Goal: Find specific page/section: Find specific page/section

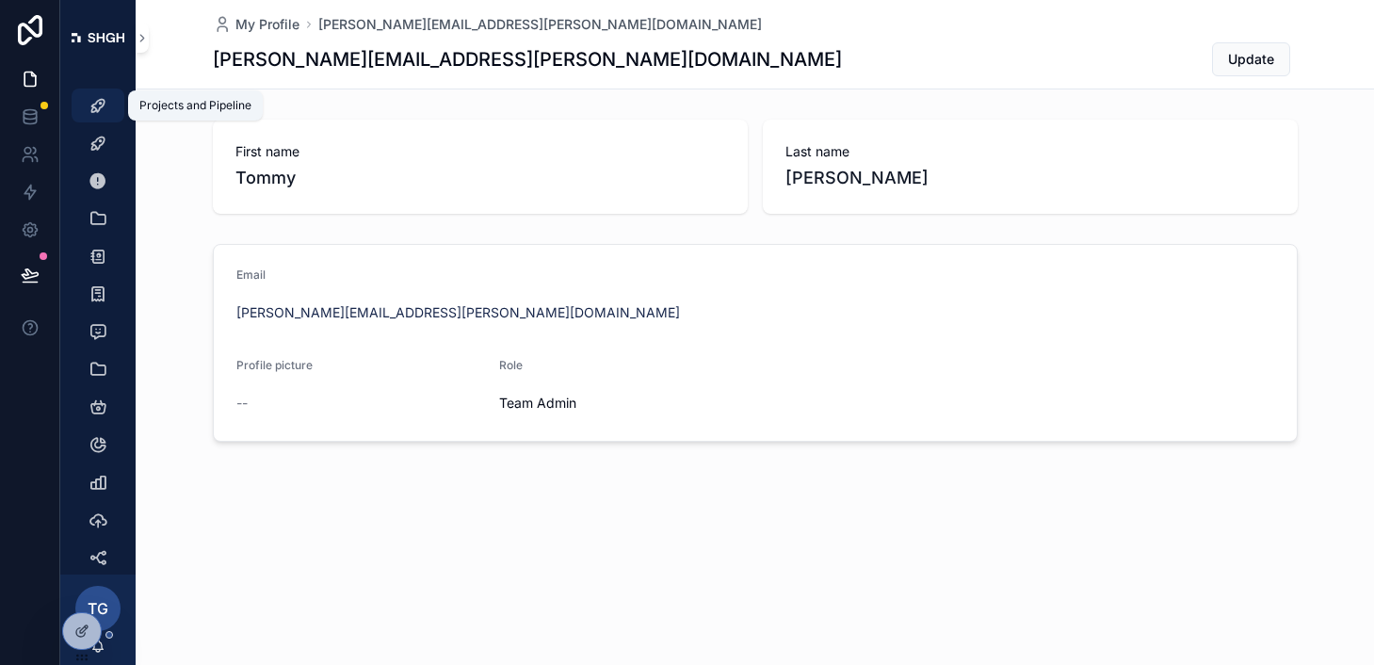
click at [90, 110] on icon "scrollable content" at bounding box center [98, 105] width 19 height 19
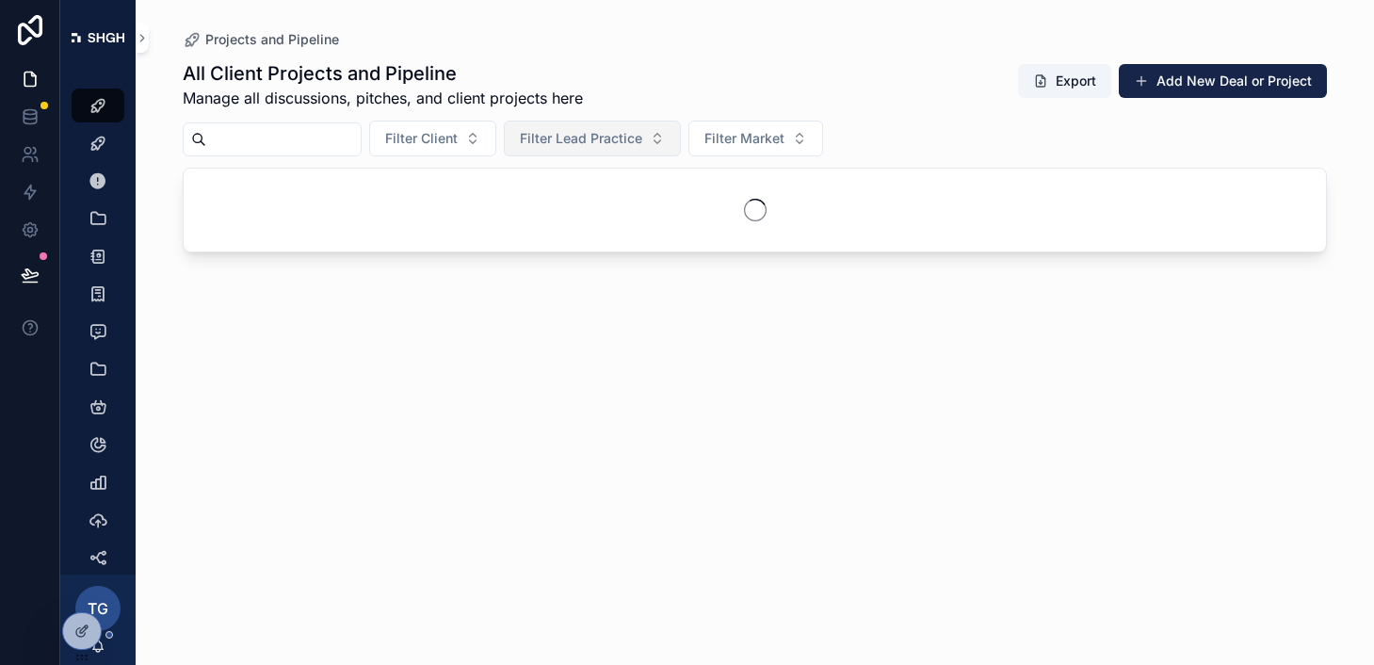
click at [624, 143] on span "Filter Lead Practice" at bounding box center [581, 138] width 122 height 19
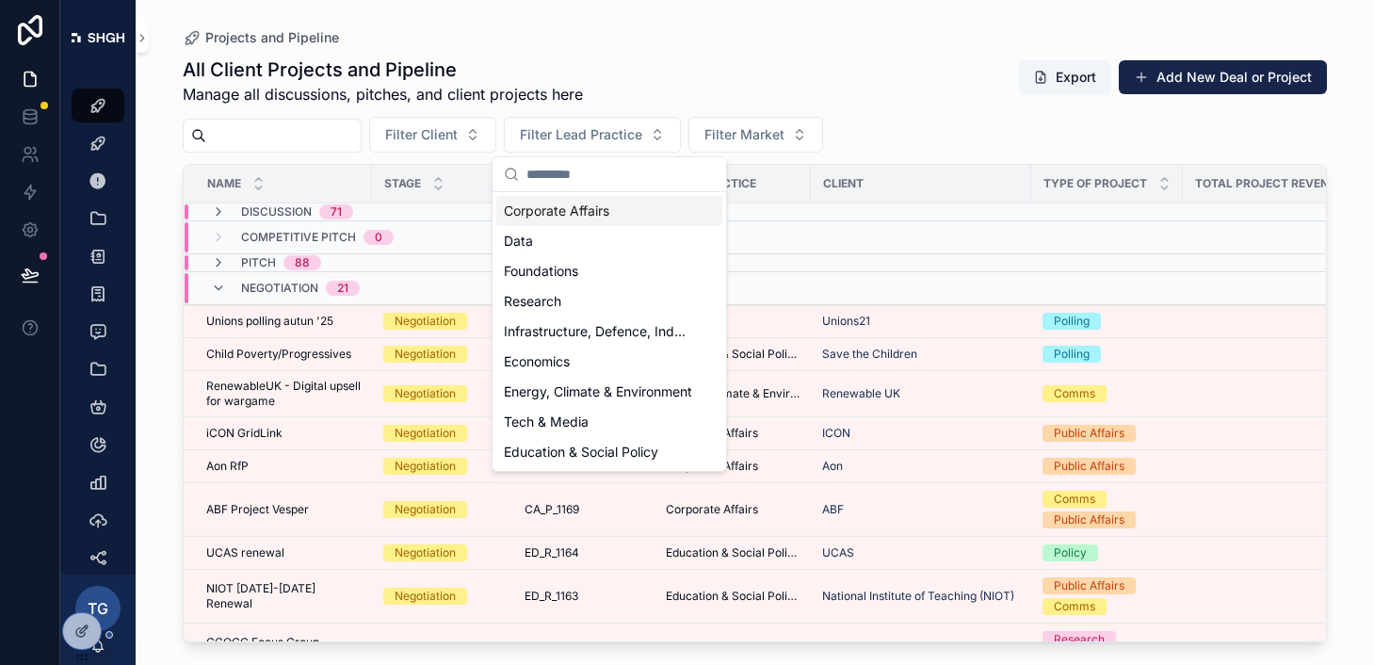
click at [560, 220] on div "Corporate Affairs" at bounding box center [609, 211] width 226 height 30
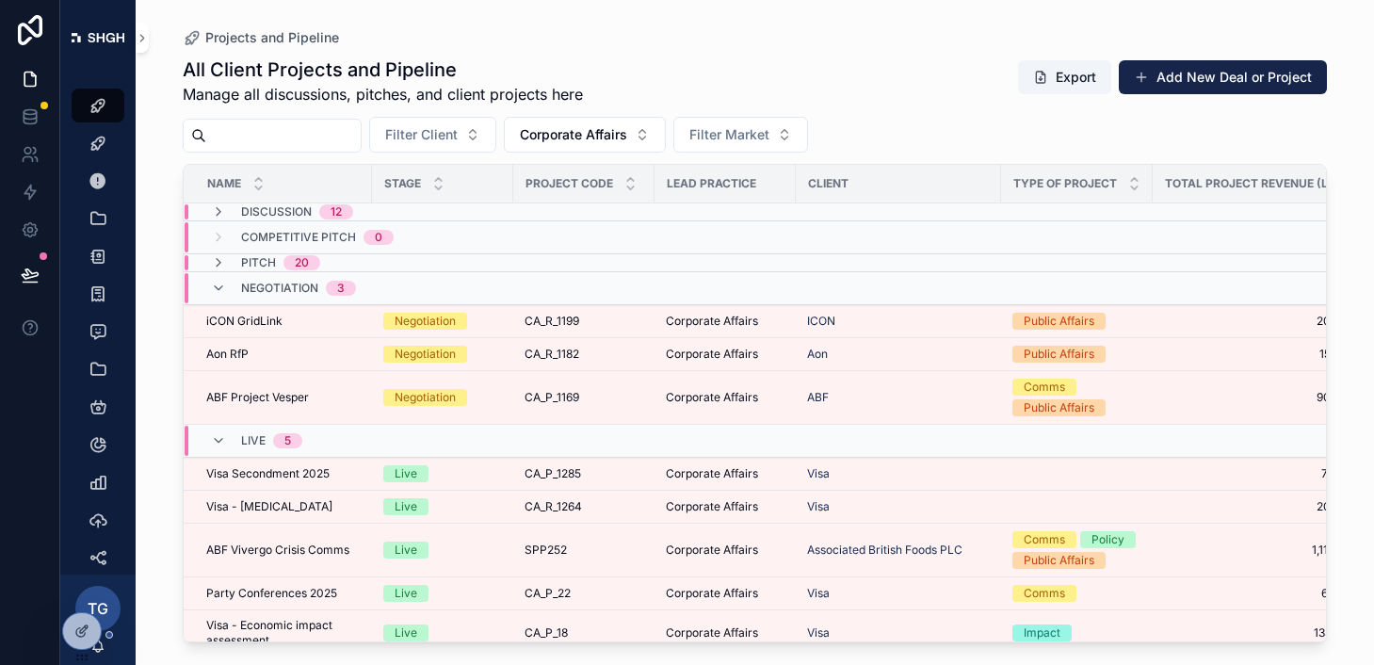
click at [212, 297] on div "Negotiation 3" at bounding box center [283, 288] width 145 height 30
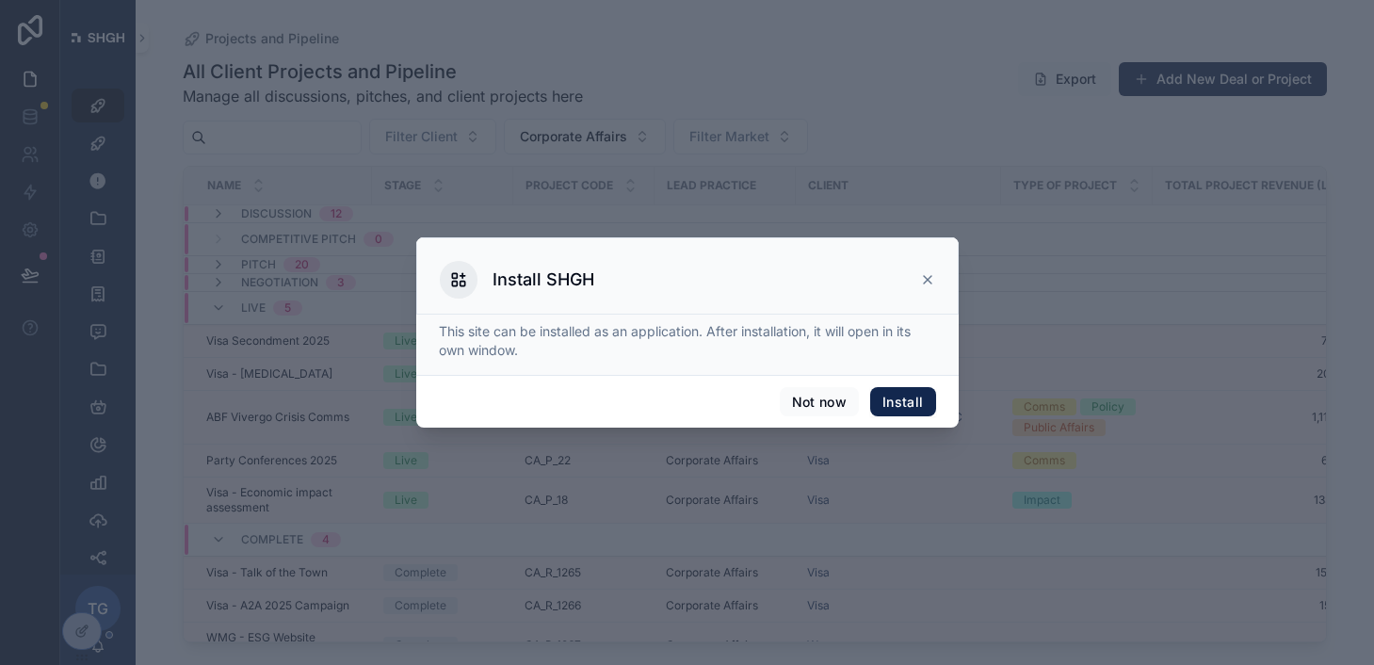
click at [908, 412] on button "Install" at bounding box center [902, 402] width 65 height 30
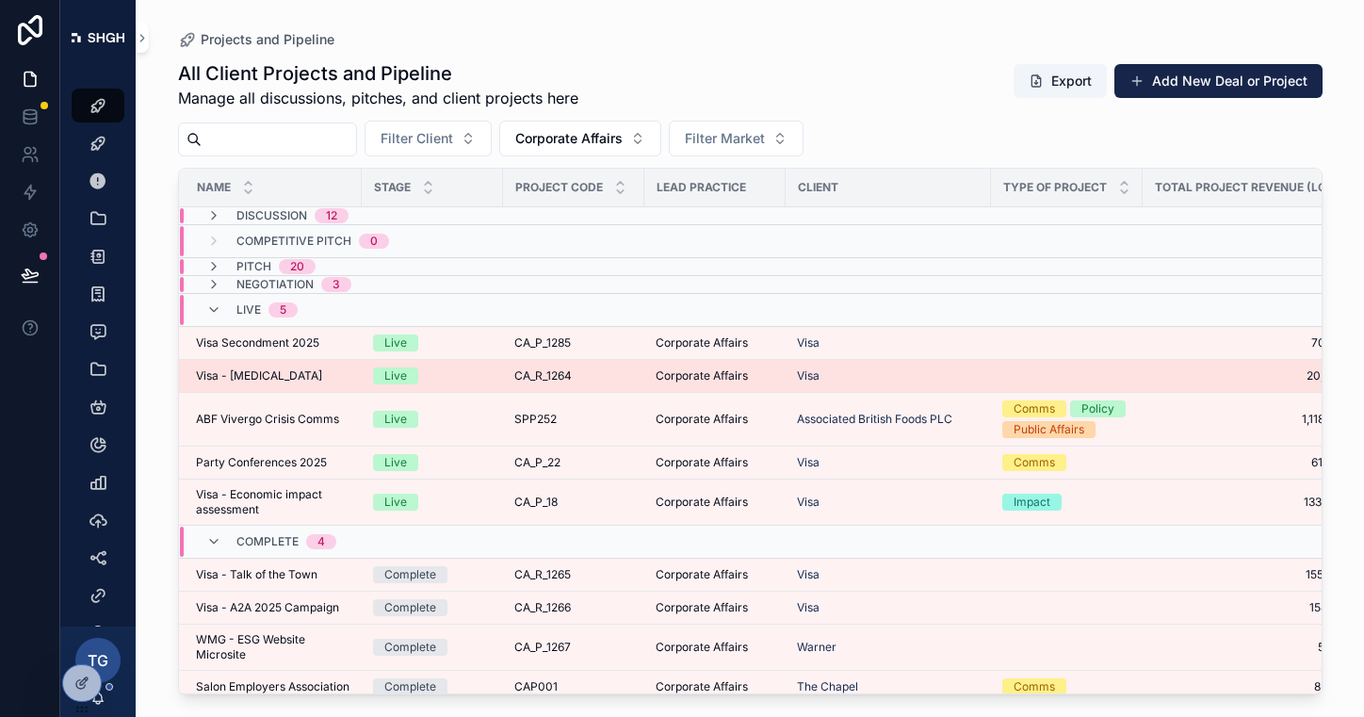
scroll to position [8, 0]
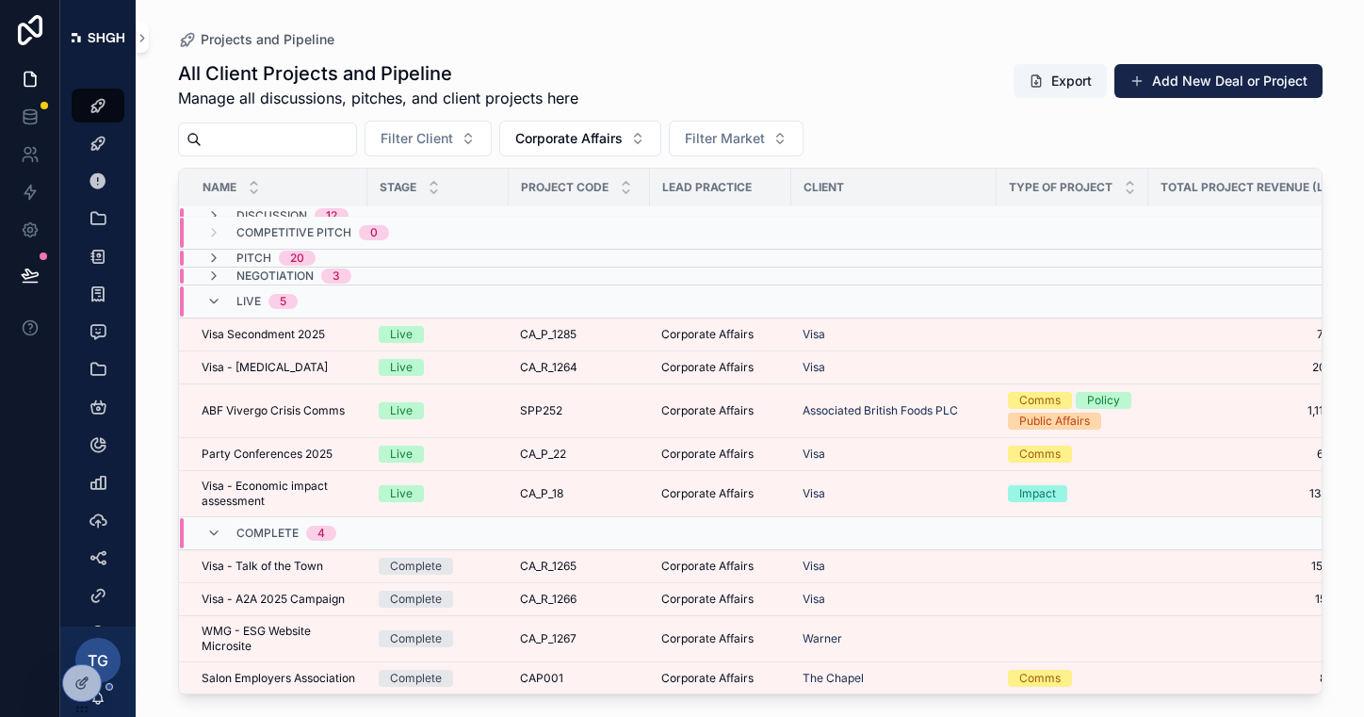
click at [222, 301] on div "Live 5" at bounding box center [251, 301] width 91 height 30
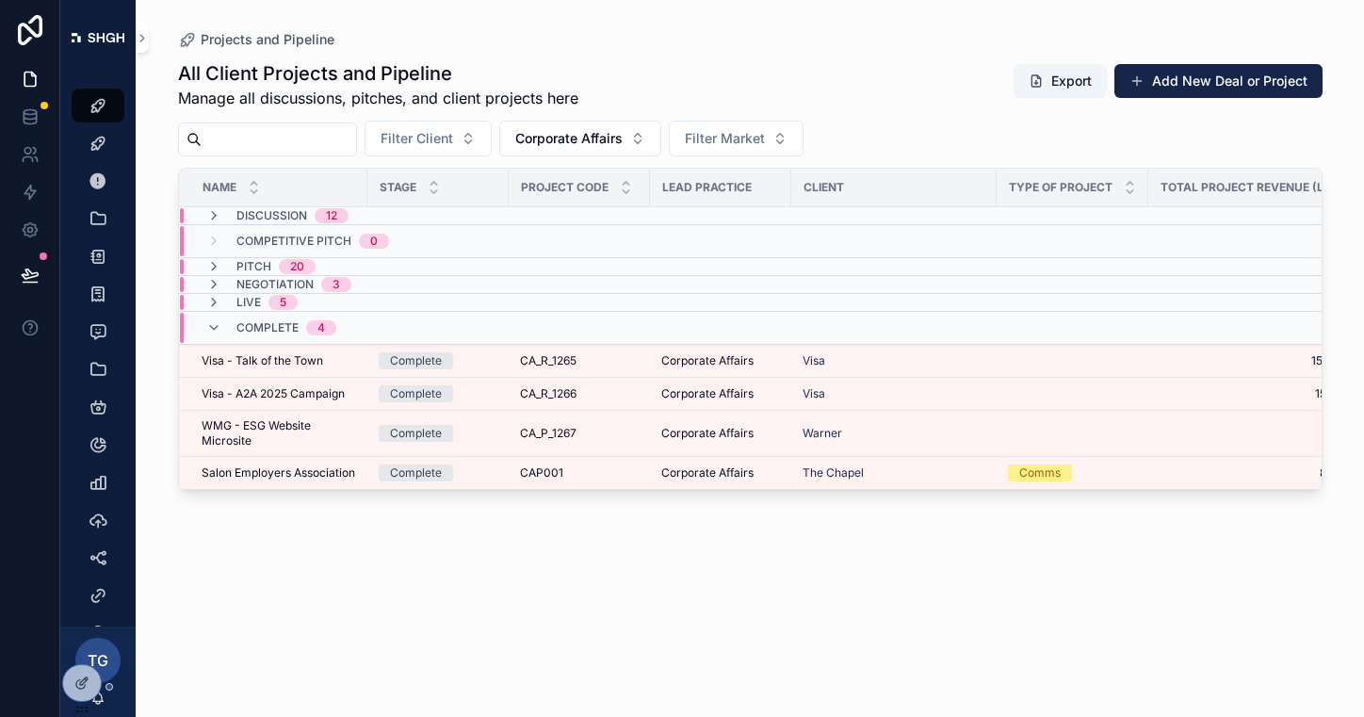
scroll to position [0, 0]
click at [222, 301] on div "Live 5" at bounding box center [251, 302] width 91 height 15
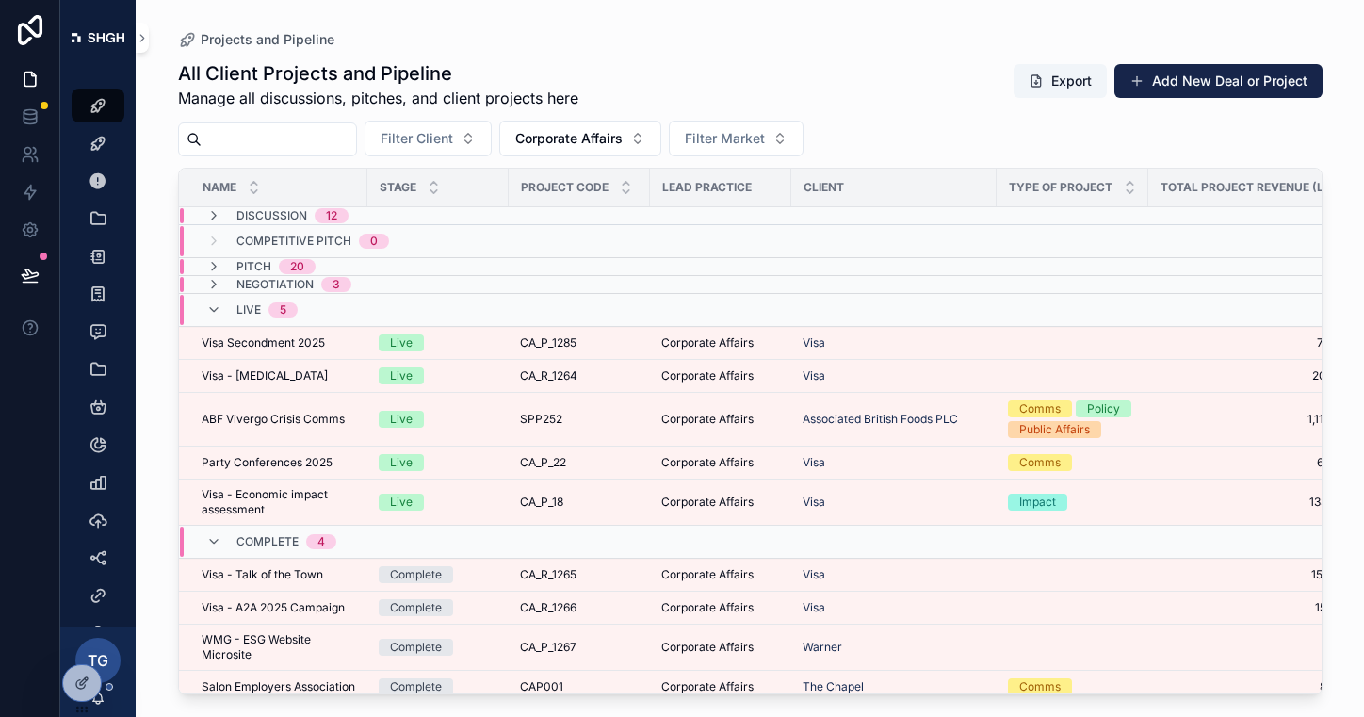
click at [238, 288] on span "Negotiation" at bounding box center [274, 284] width 77 height 15
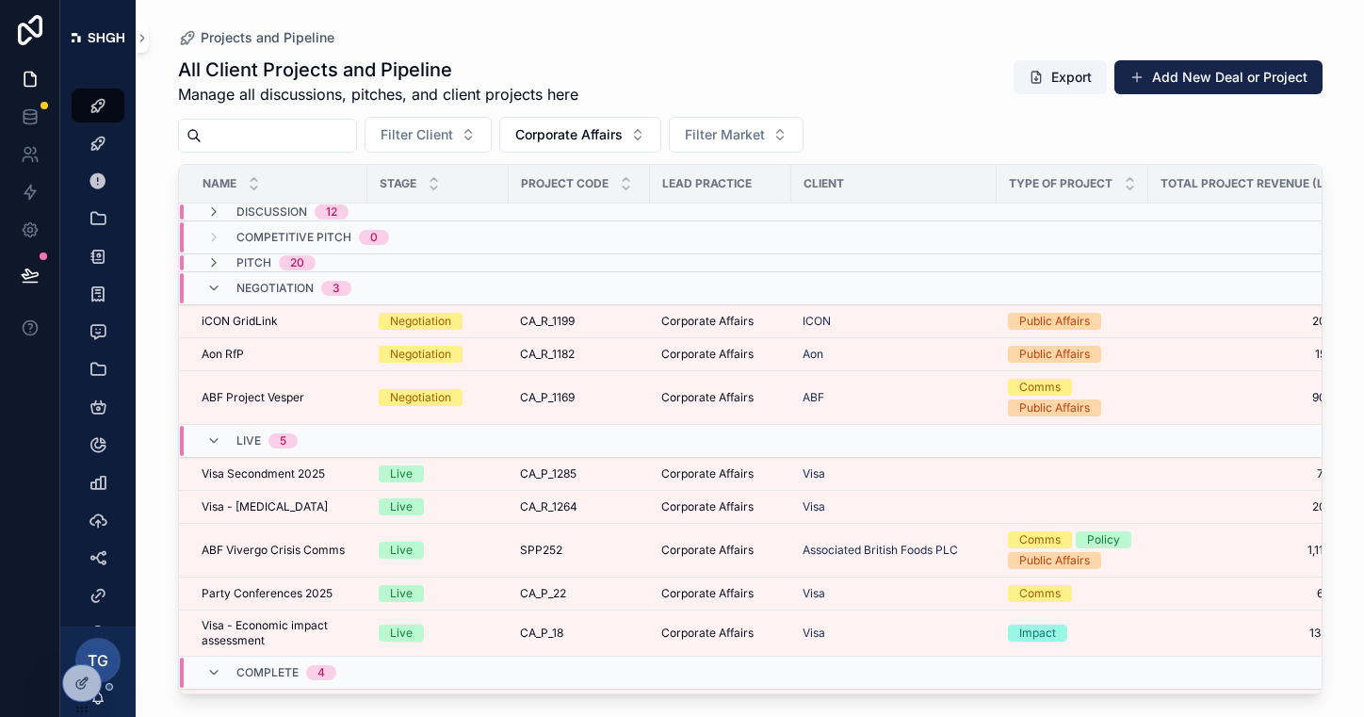
click at [231, 267] on div "Pitch 20" at bounding box center [260, 262] width 109 height 15
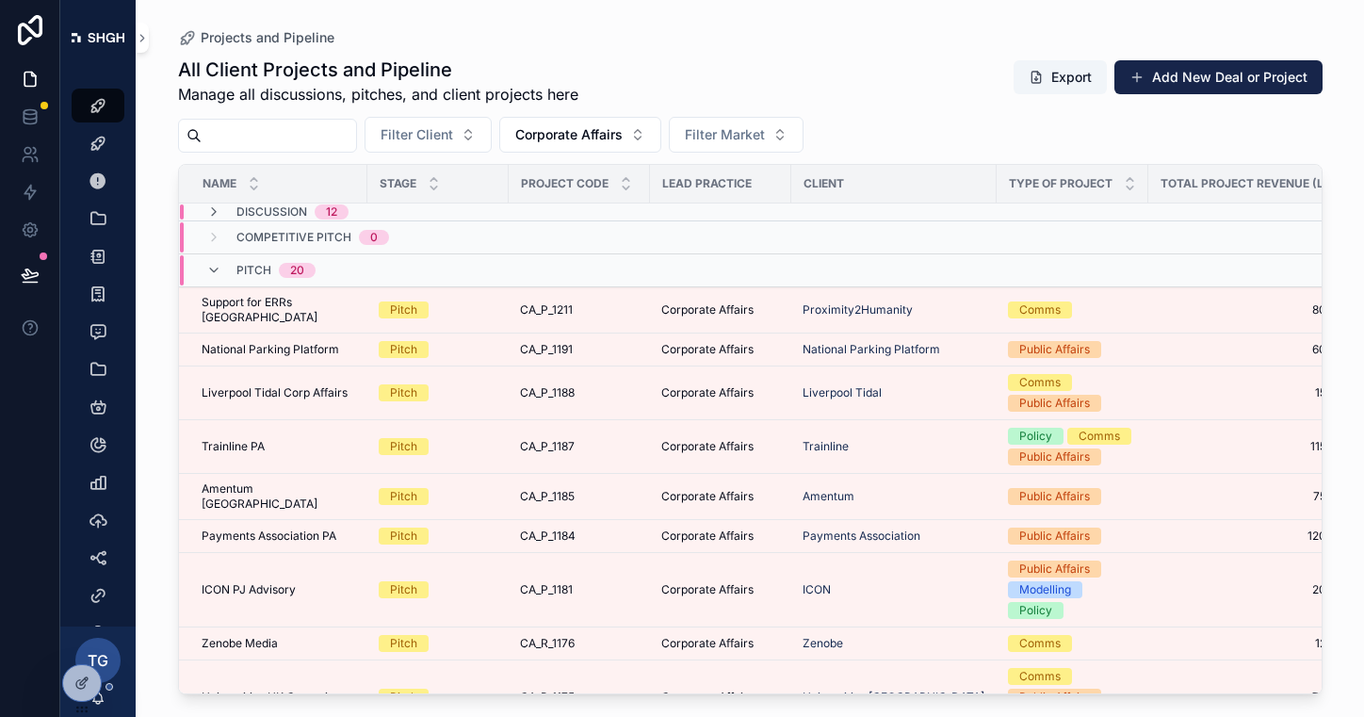
click at [242, 242] on span "Competitive Pitch" at bounding box center [293, 237] width 115 height 15
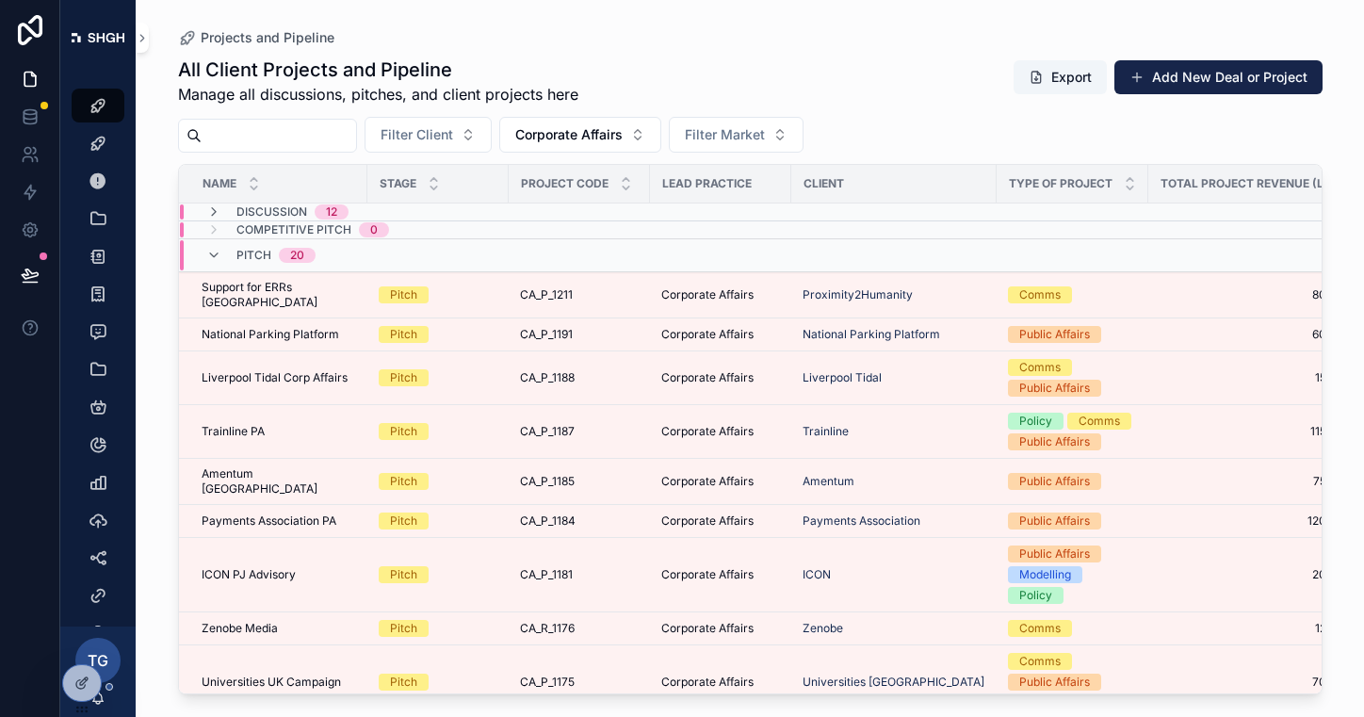
click at [232, 217] on div "Discussion 12" at bounding box center [277, 211] width 142 height 15
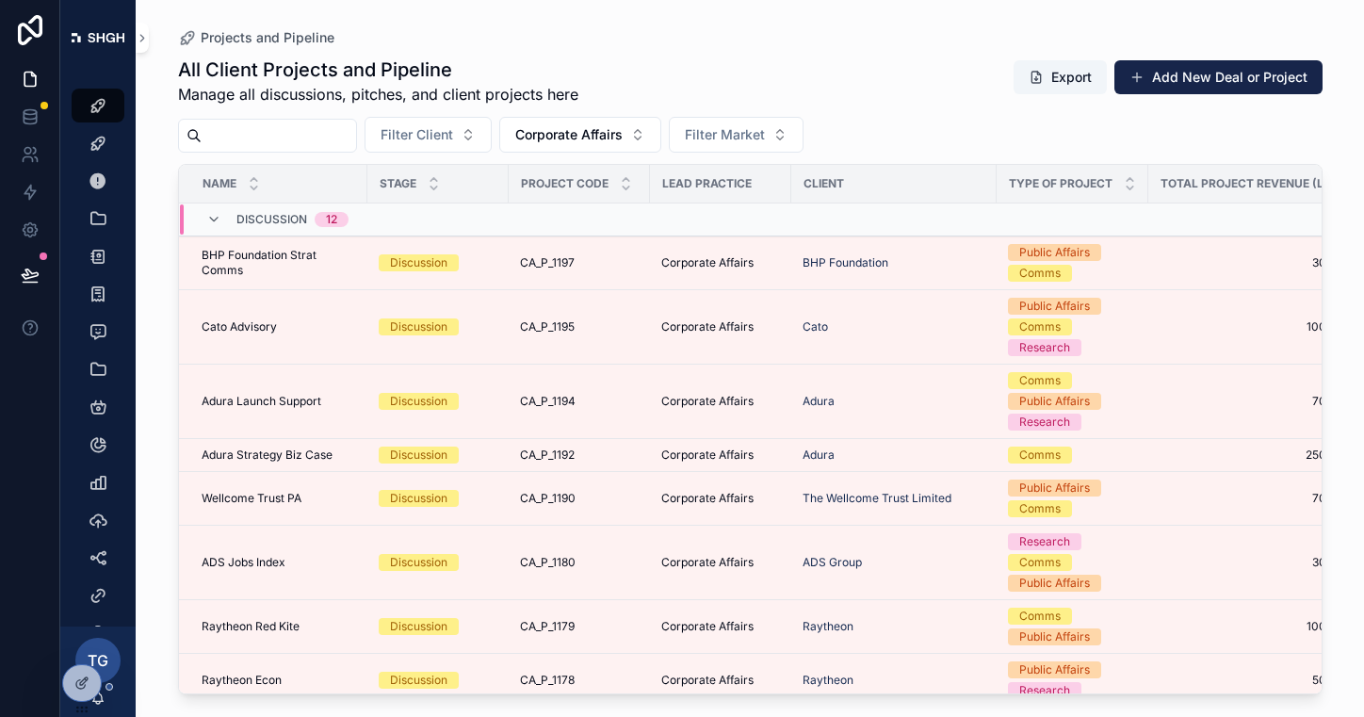
click at [223, 231] on div "Discussion 12" at bounding box center [277, 219] width 142 height 30
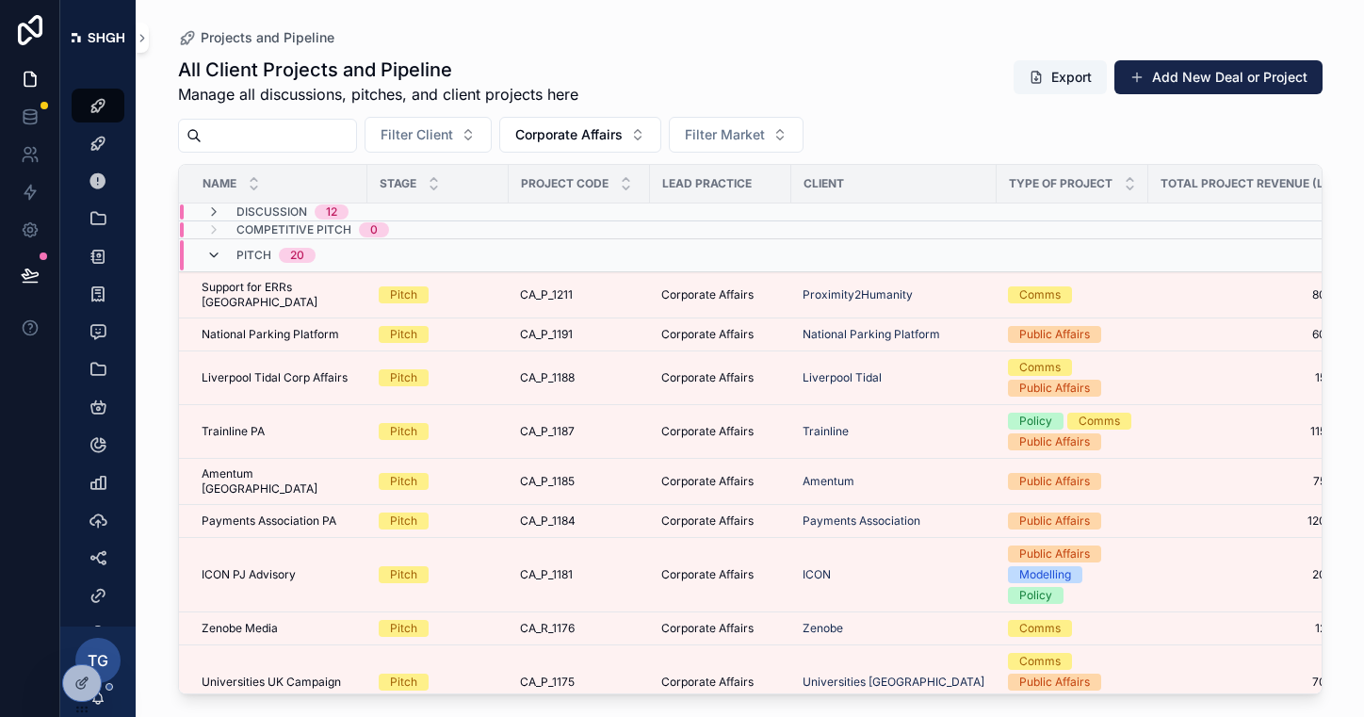
click at [209, 254] on icon "scrollable content" at bounding box center [213, 255] width 15 height 15
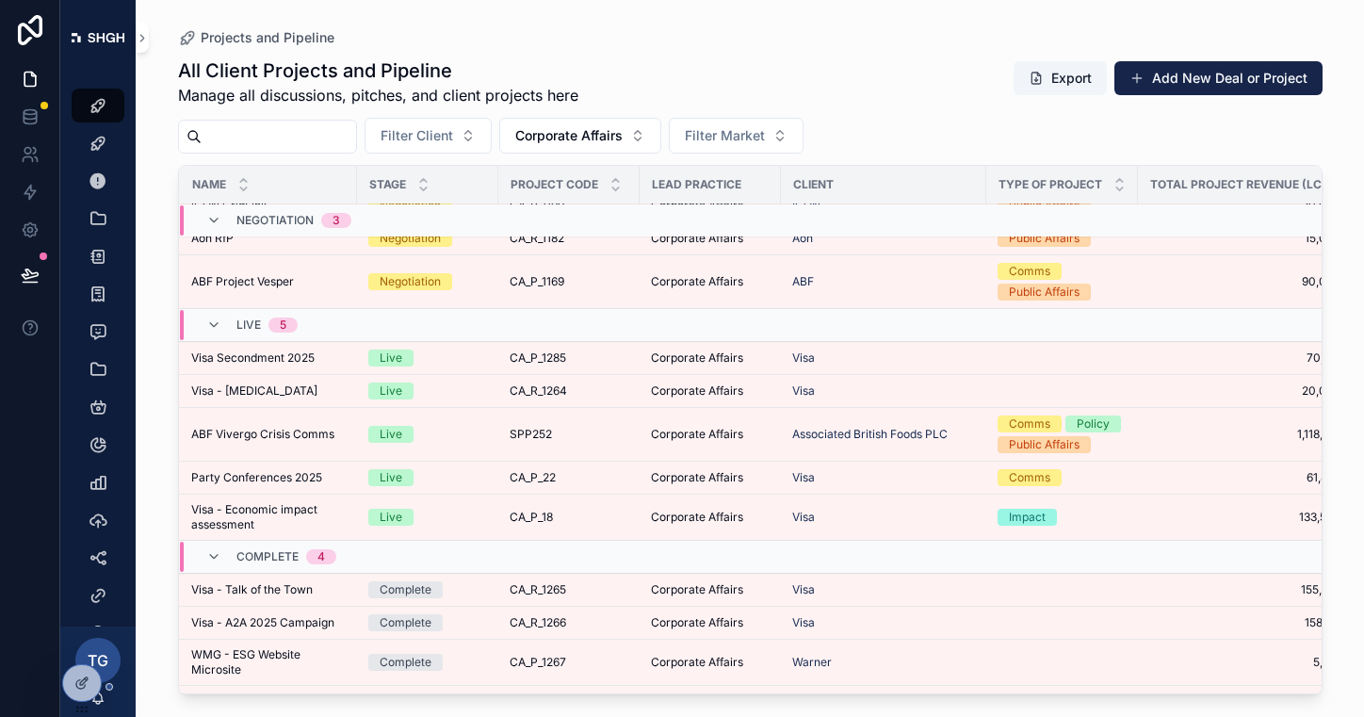
scroll to position [125, 0]
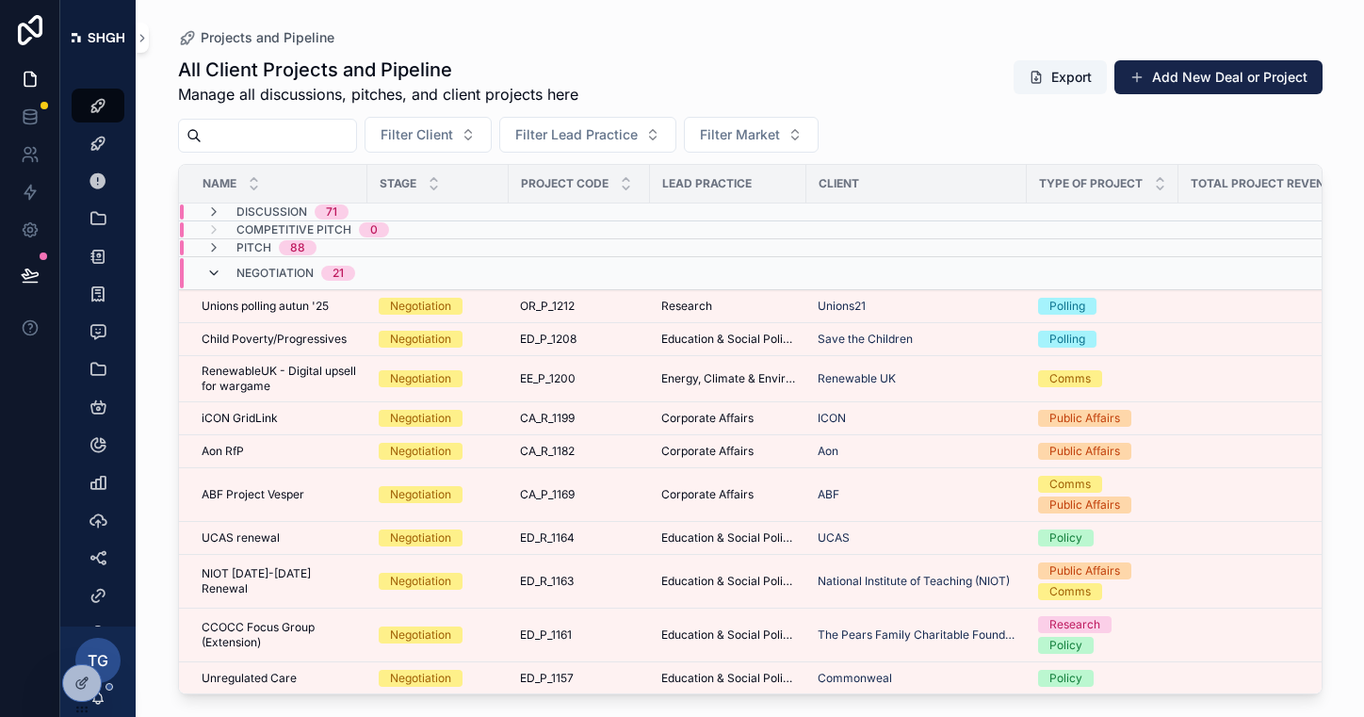
click at [211, 279] on icon "scrollable content" at bounding box center [213, 273] width 15 height 15
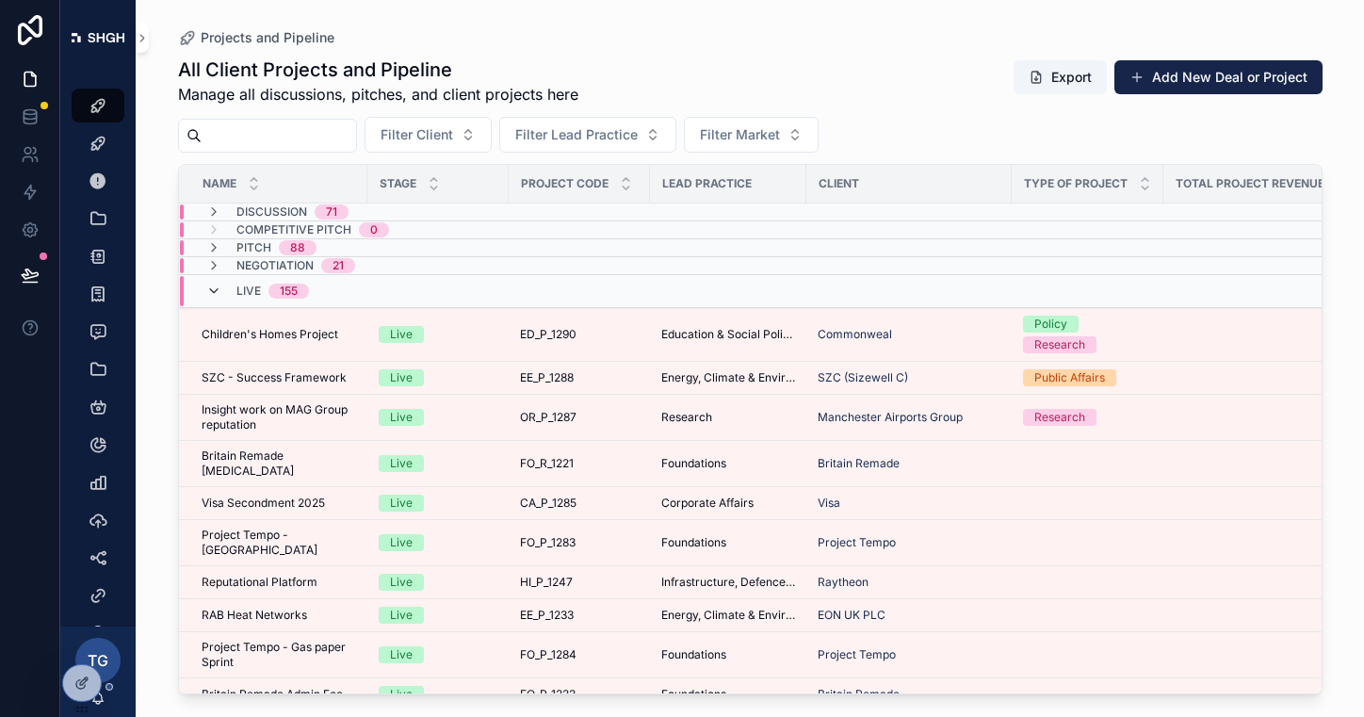
click at [216, 292] on icon "scrollable content" at bounding box center [213, 290] width 15 height 15
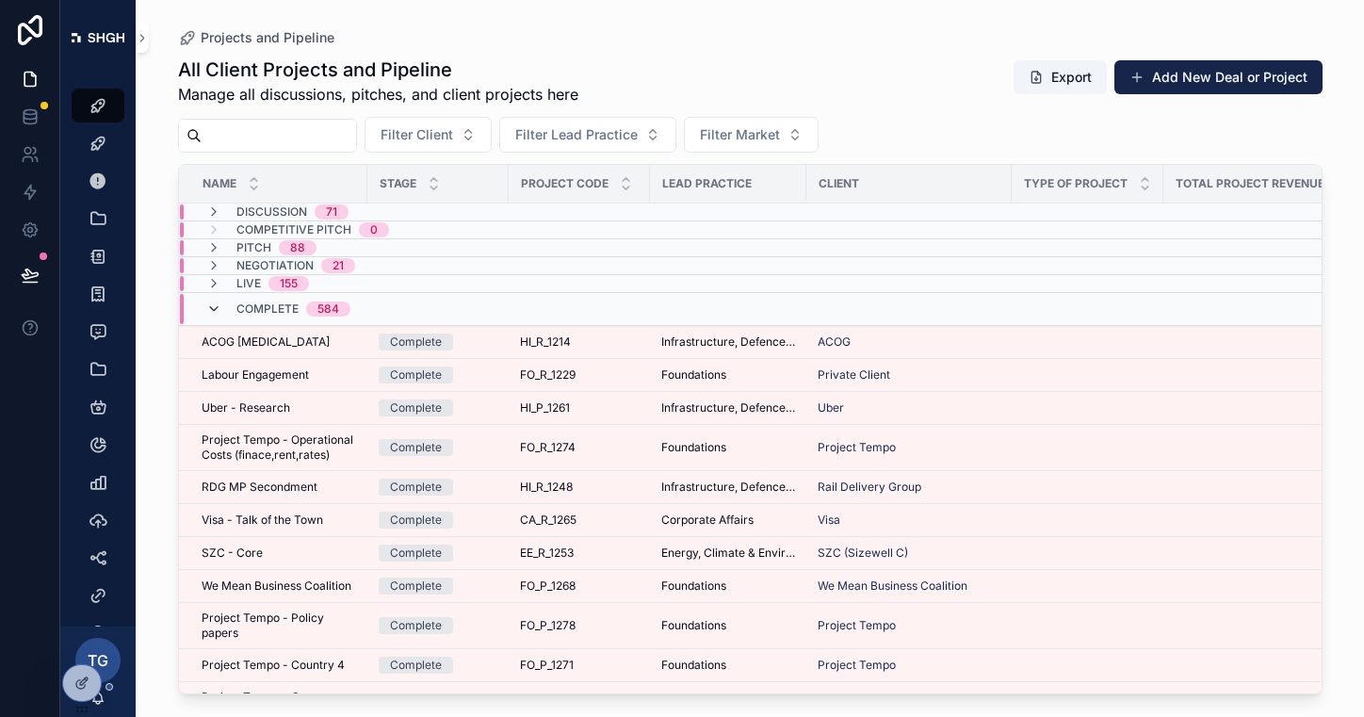
click at [214, 309] on icon "scrollable content" at bounding box center [213, 308] width 15 height 15
